Goal: Complete application form

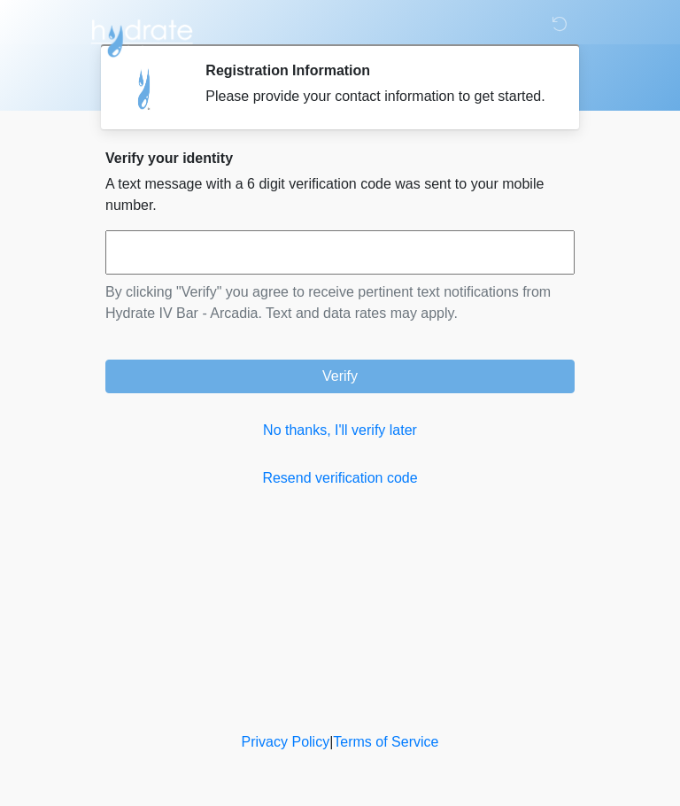
click at [284, 270] on input "text" at bounding box center [339, 252] width 469 height 44
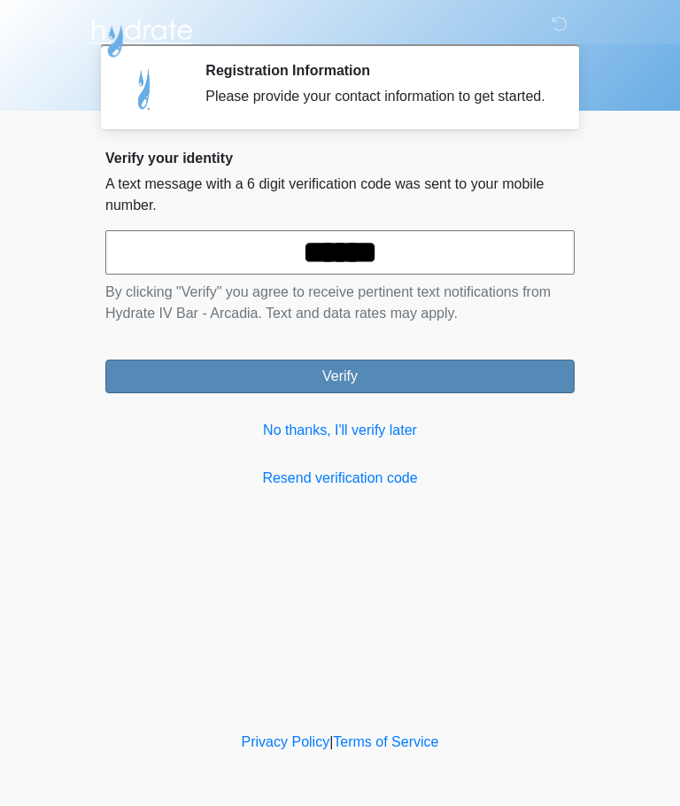
type input "******"
click at [526, 393] on button "Verify" at bounding box center [339, 377] width 469 height 34
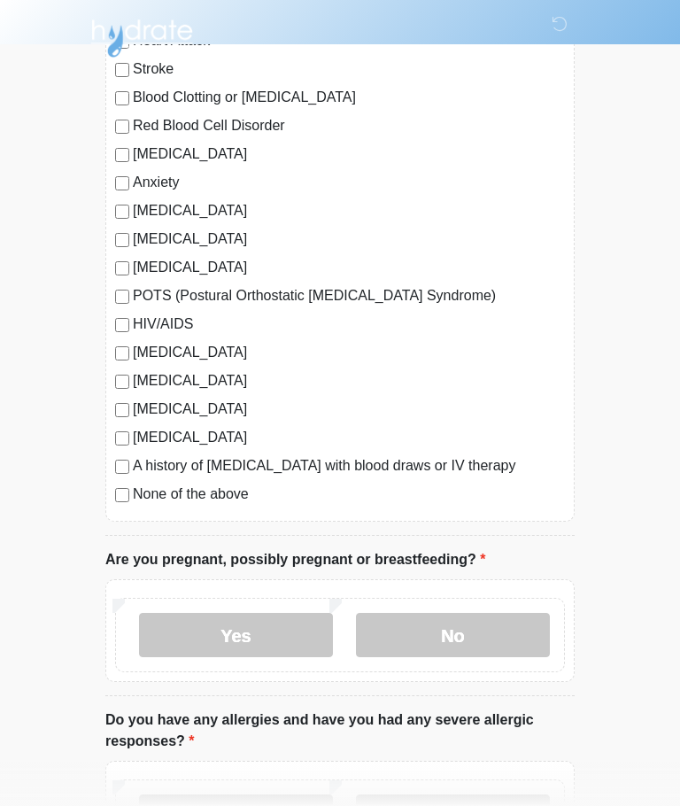
scroll to position [278, 0]
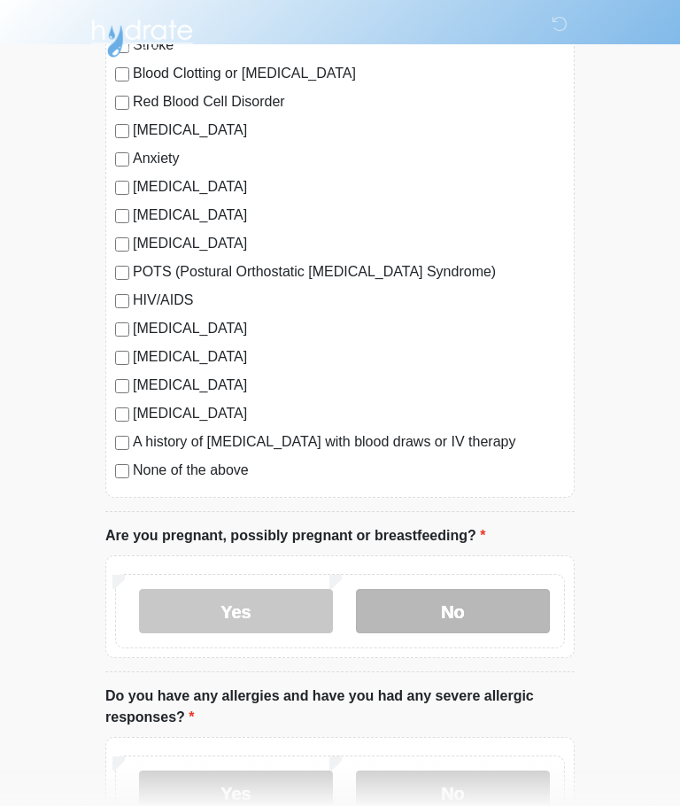
click at [503, 620] on label "No" at bounding box center [453, 611] width 194 height 44
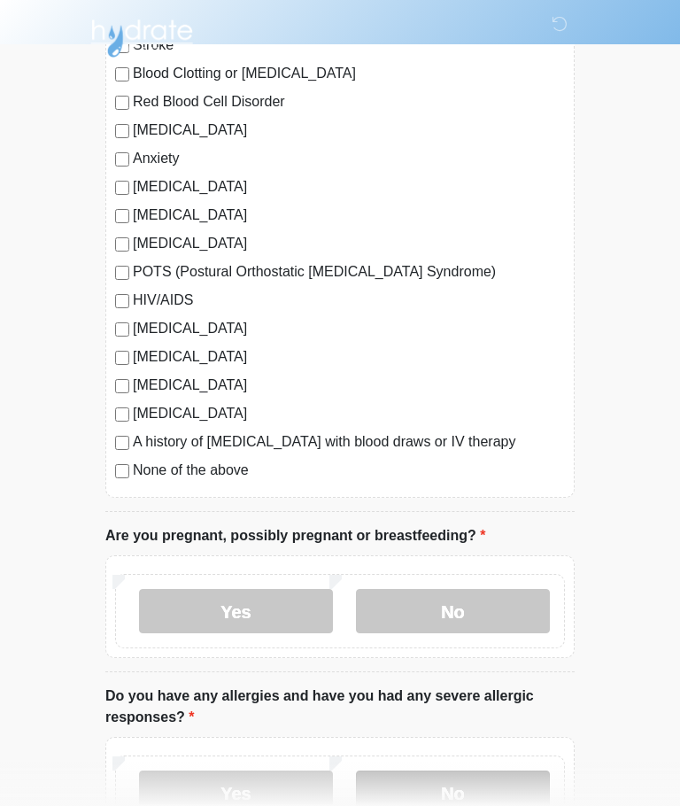
click at [520, 802] on label "No" at bounding box center [453, 793] width 194 height 44
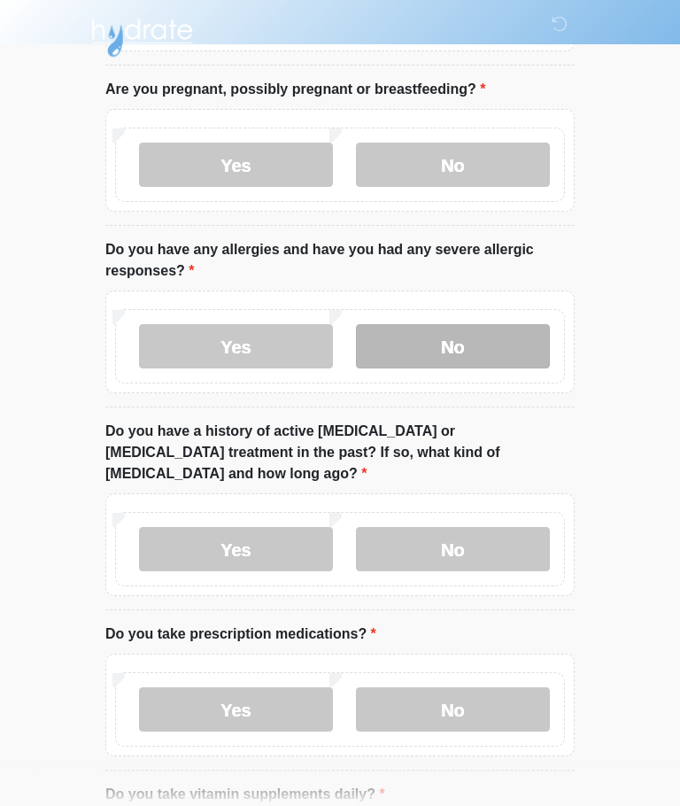
scroll to position [724, 0]
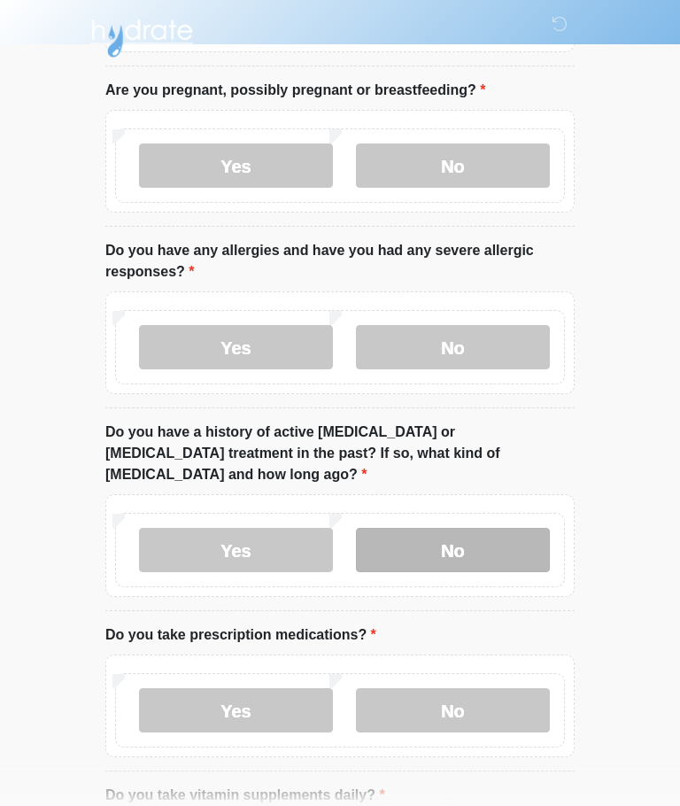
click at [522, 531] on label "No" at bounding box center [453, 550] width 194 height 44
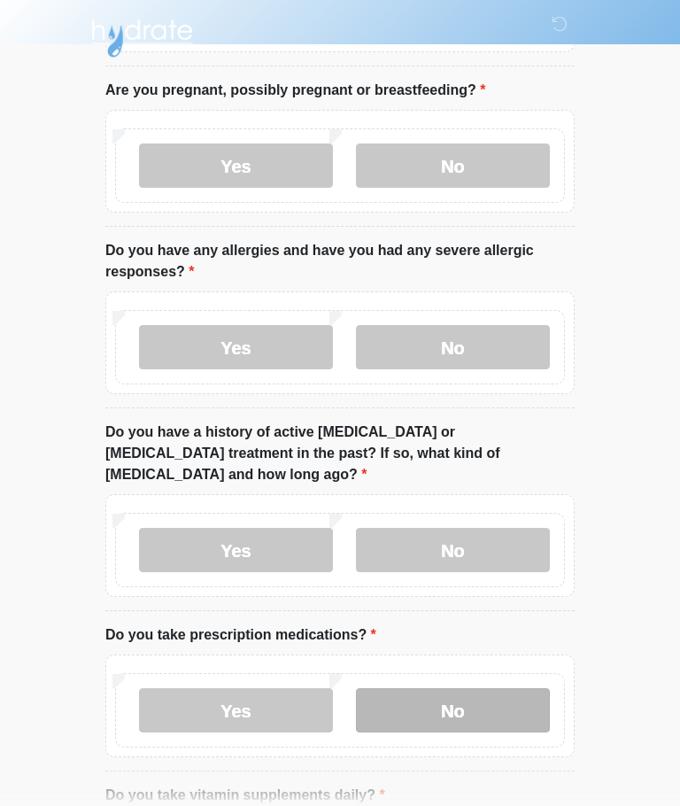
click at [452, 692] on label "No" at bounding box center [453, 710] width 194 height 44
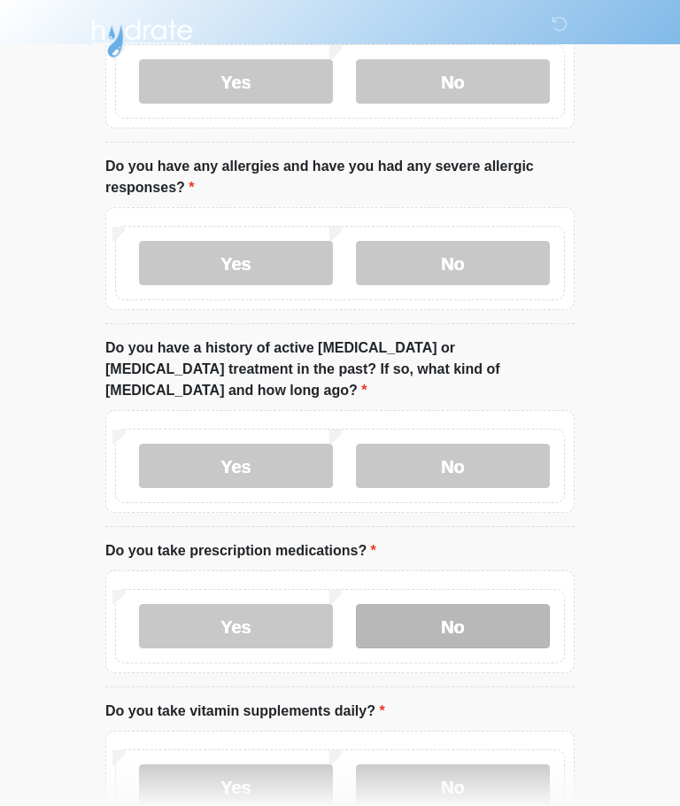
scroll to position [908, 0]
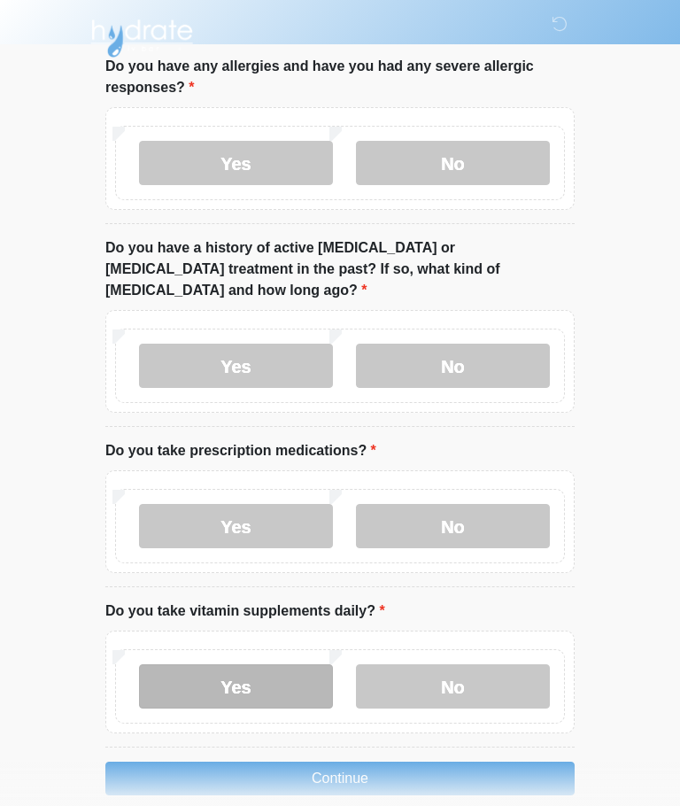
click at [227, 667] on label "Yes" at bounding box center [236, 686] width 194 height 44
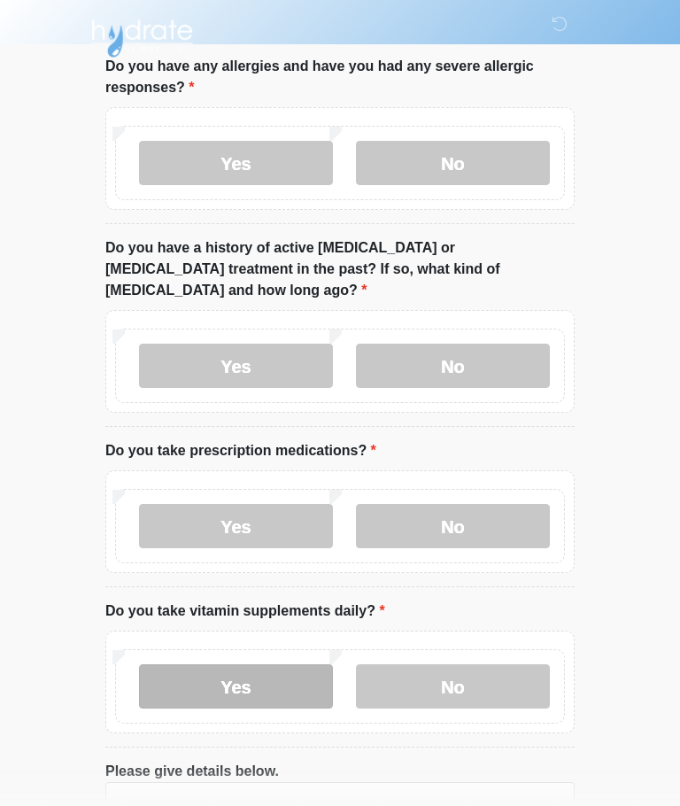
scroll to position [1033, 0]
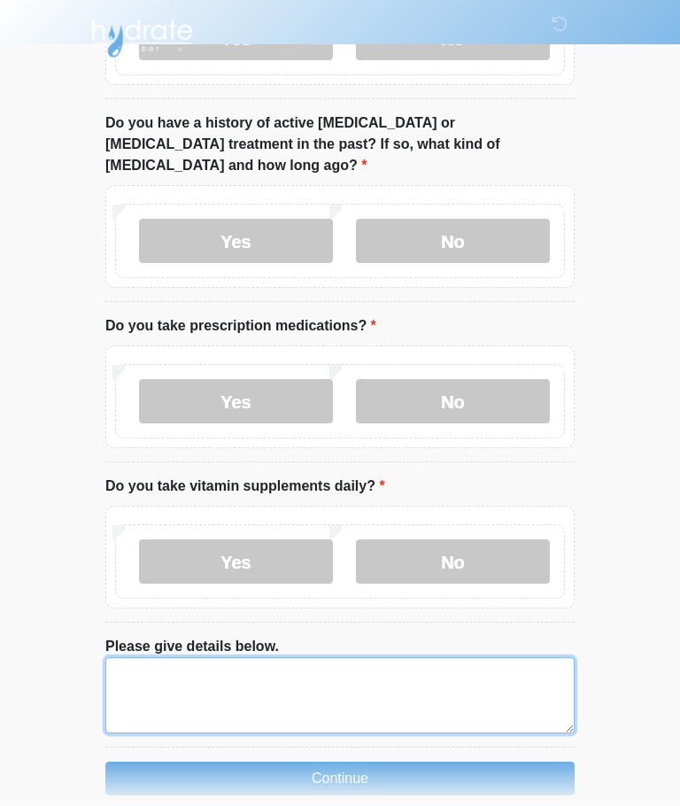
click at [155, 665] on textarea "Please give details below." at bounding box center [339, 695] width 469 height 76
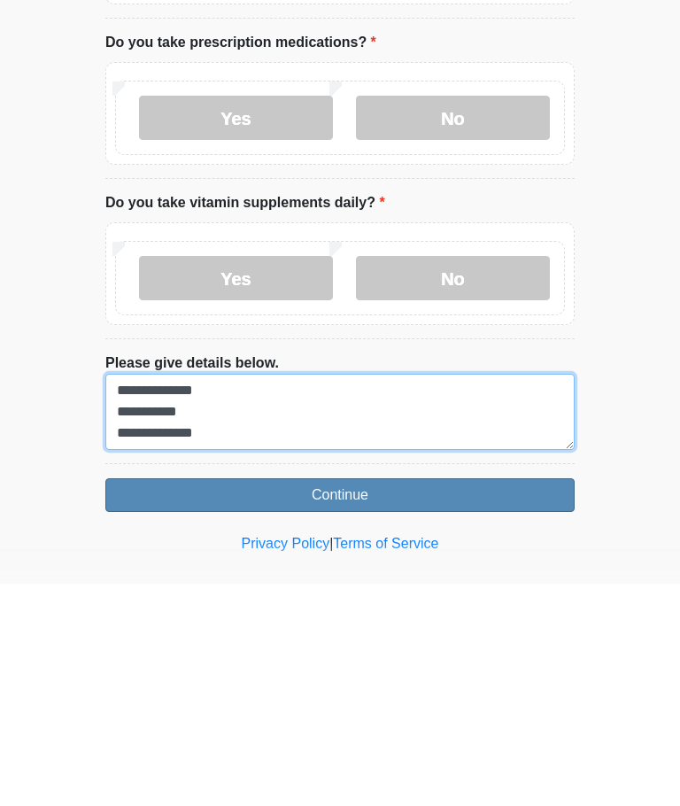
type textarea "**********"
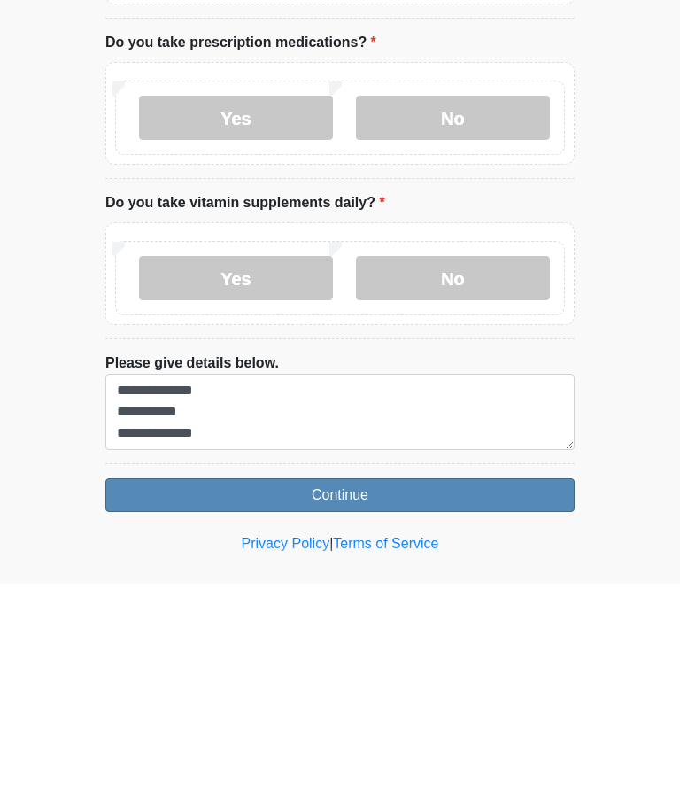
click at [521, 701] on button "Continue" at bounding box center [339, 718] width 469 height 34
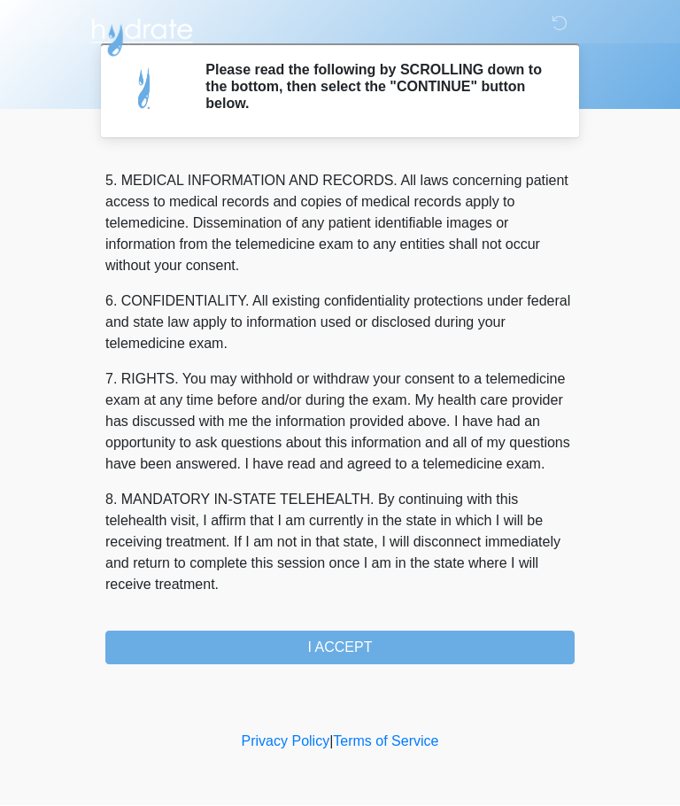
scroll to position [576, 0]
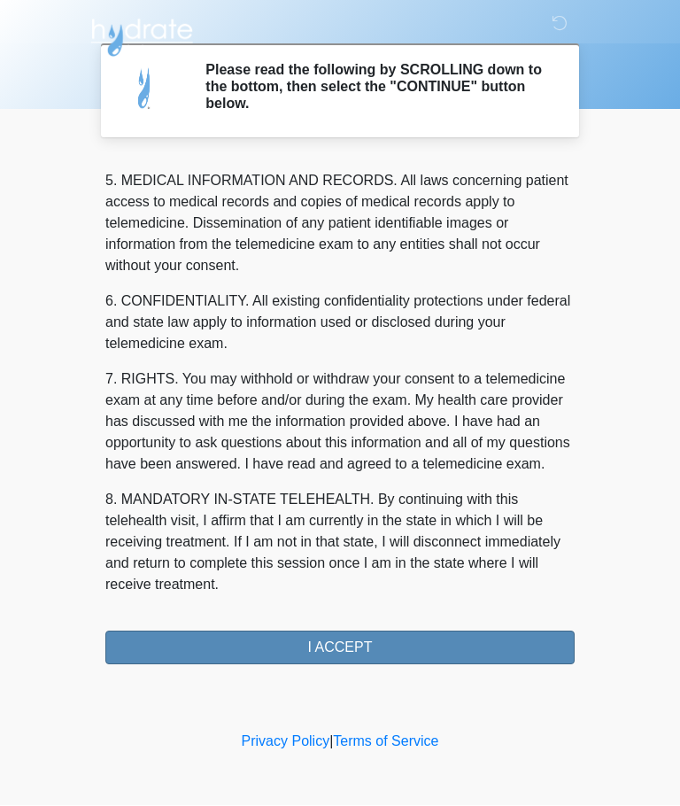
click at [492, 656] on button "I ACCEPT" at bounding box center [339, 649] width 469 height 34
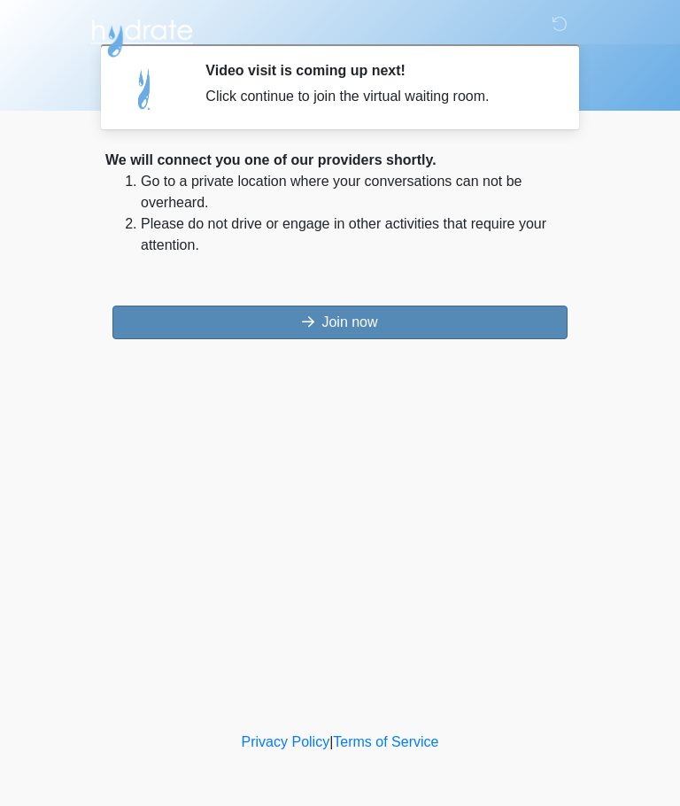
click at [448, 317] on button "Join now" at bounding box center [339, 323] width 455 height 34
